Goal: Task Accomplishment & Management: Manage account settings

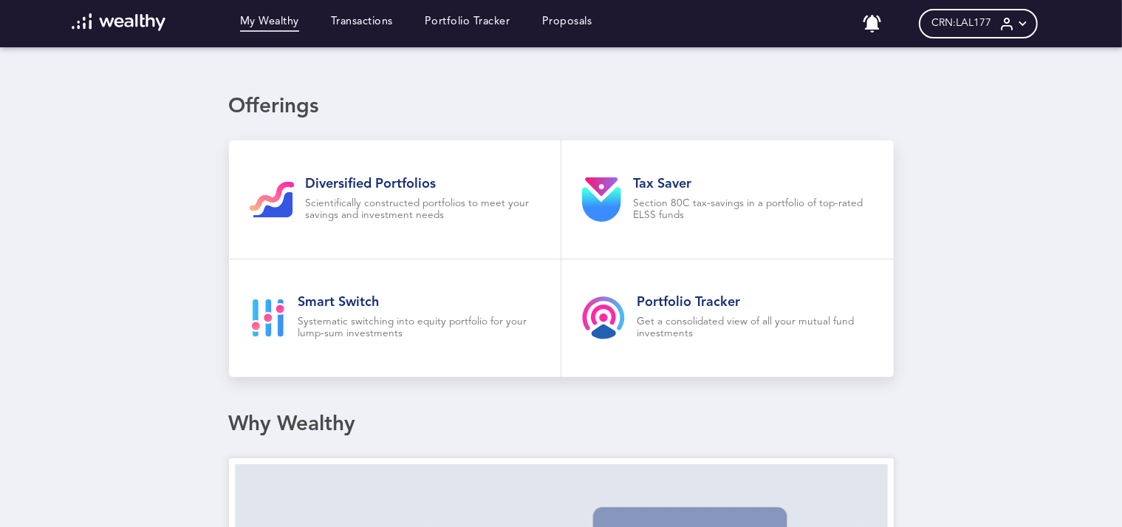
click at [1005, 18] on div "CRN: LAL177" at bounding box center [978, 24] width 119 height 30
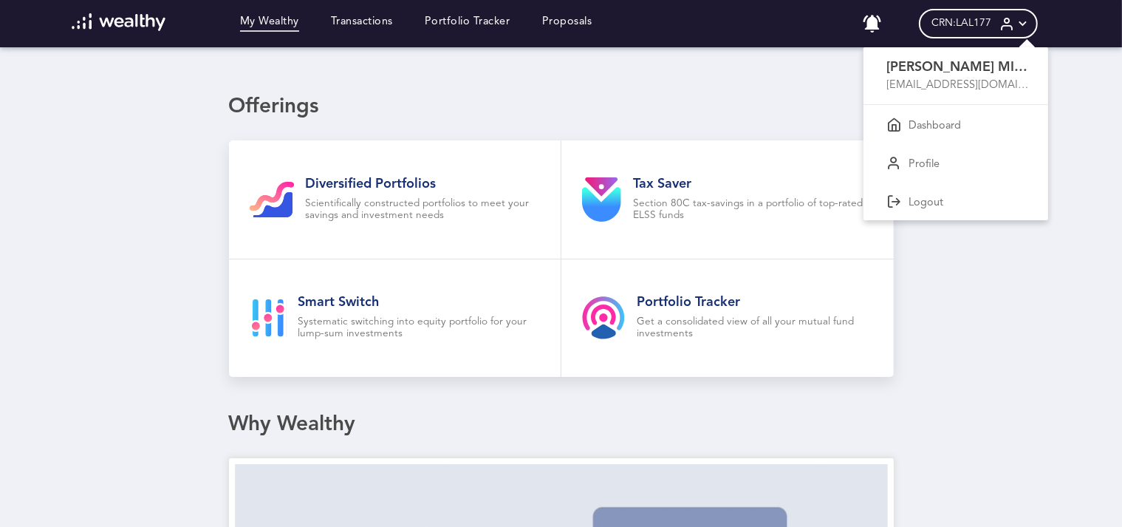
click at [1080, 92] on div at bounding box center [561, 263] width 1122 height 527
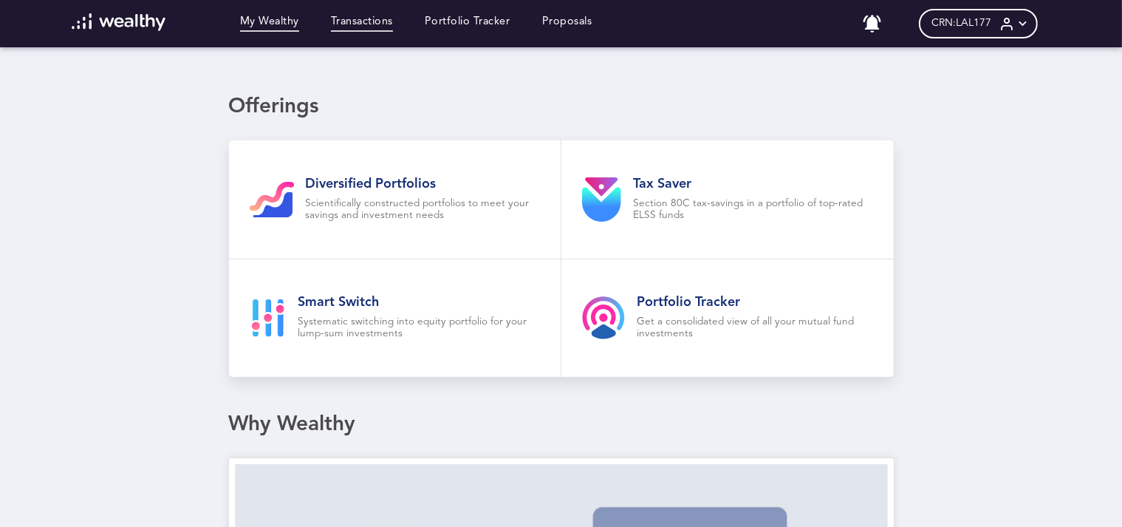
click at [380, 30] on link "Transactions" at bounding box center [362, 24] width 62 height 16
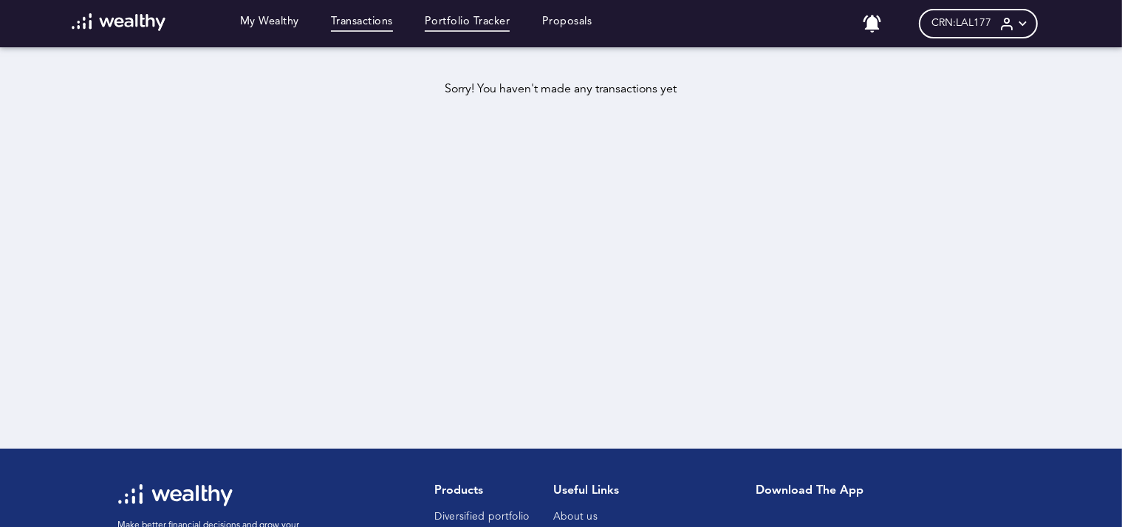
click at [485, 16] on link "Portfolio Tracker" at bounding box center [468, 24] width 86 height 16
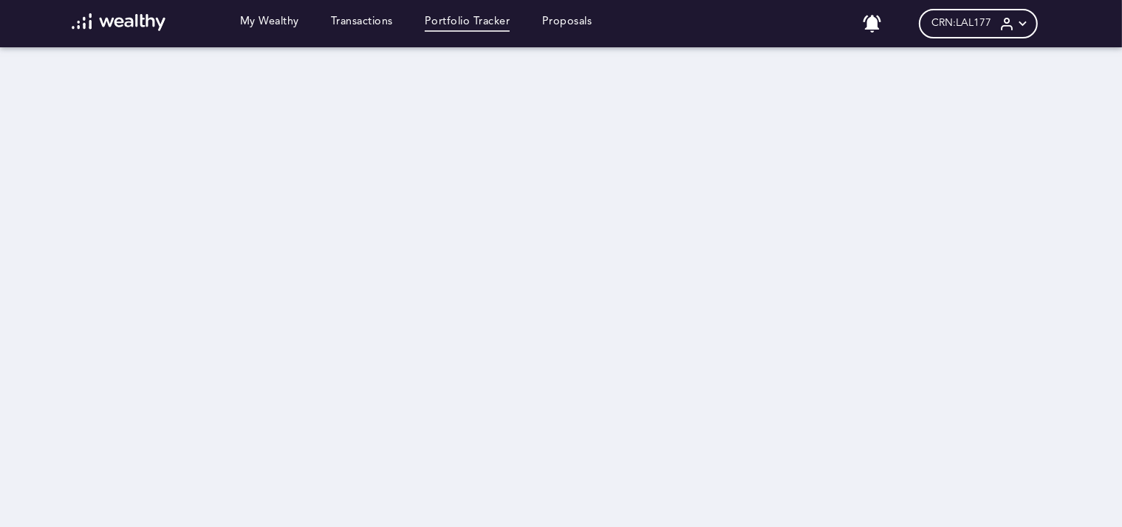
click at [1015, 21] on icon at bounding box center [1007, 24] width 16 height 16
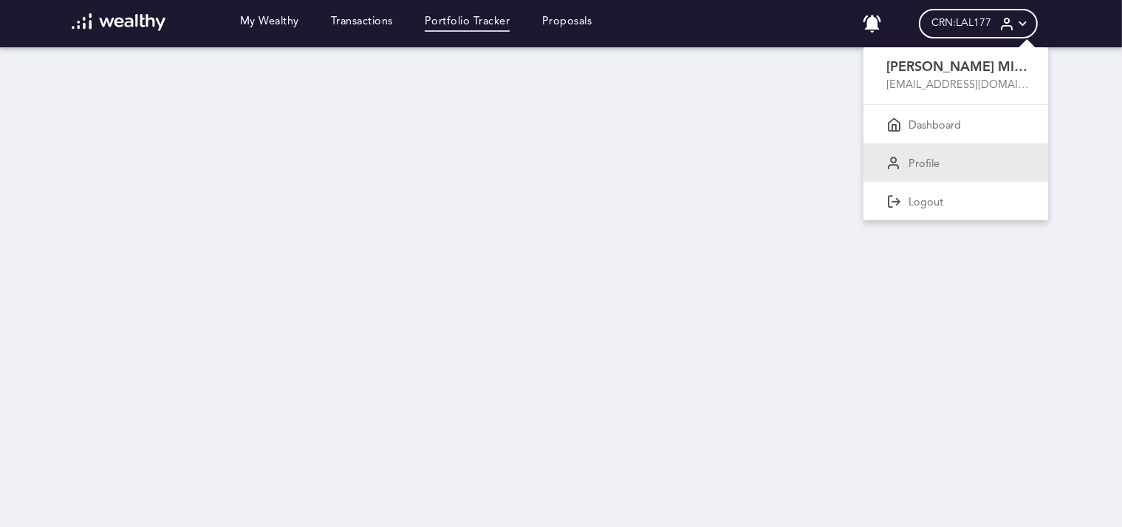
click at [920, 151] on div "Profile" at bounding box center [955, 162] width 185 height 38
